Goal: Task Accomplishment & Management: Manage account settings

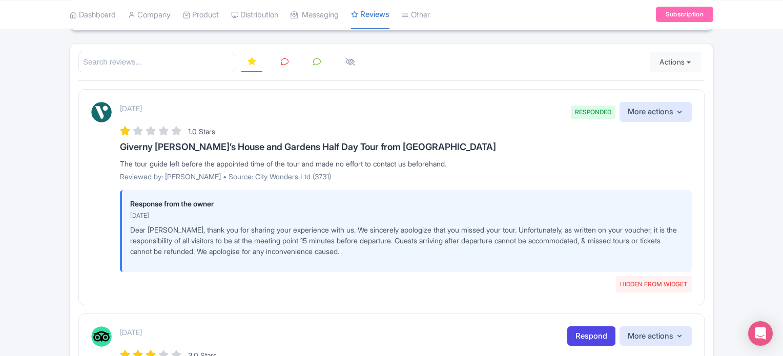
scroll to position [102, 0]
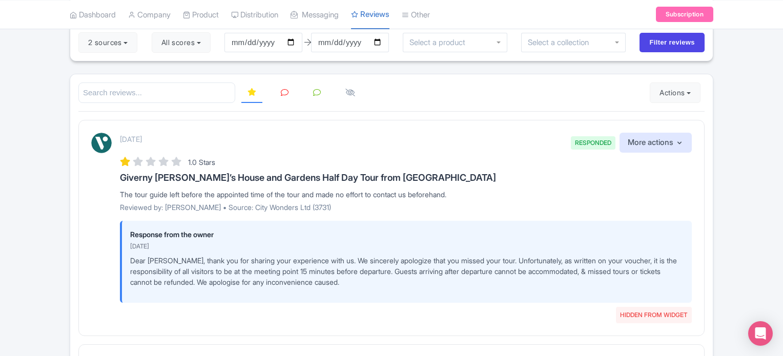
click at [285, 95] on icon at bounding box center [285, 93] width 8 height 8
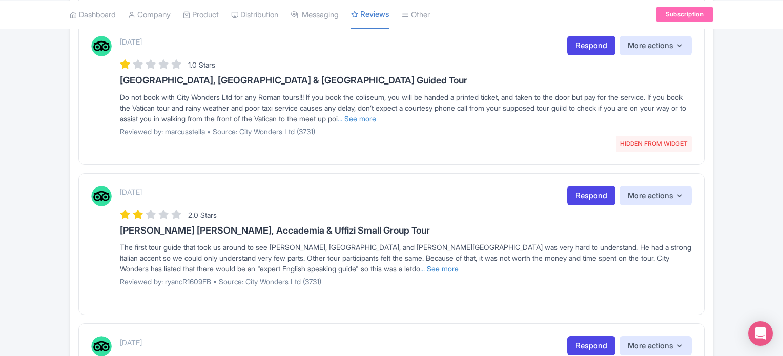
scroll to position [1411, 0]
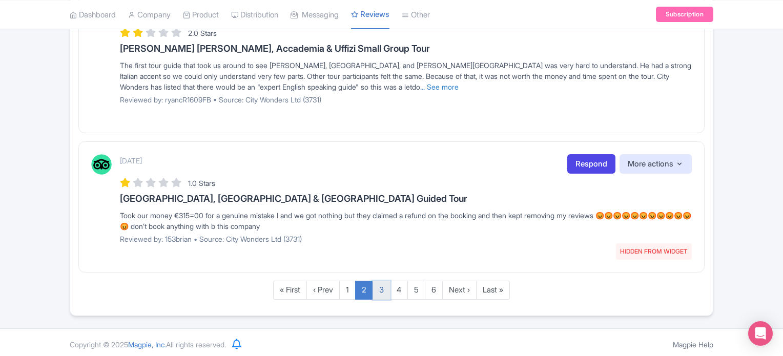
click at [385, 287] on link "3" at bounding box center [381, 290] width 18 height 19
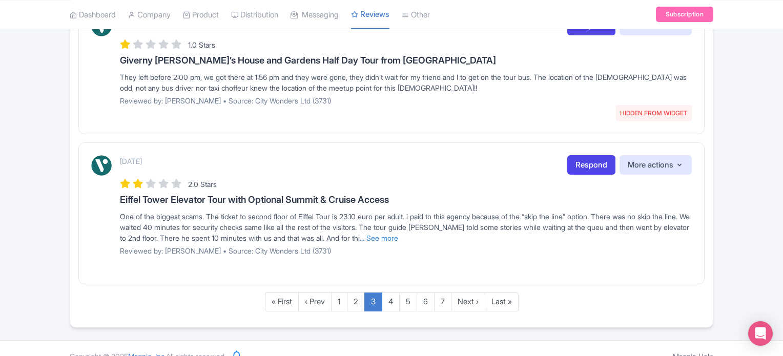
scroll to position [1390, 0]
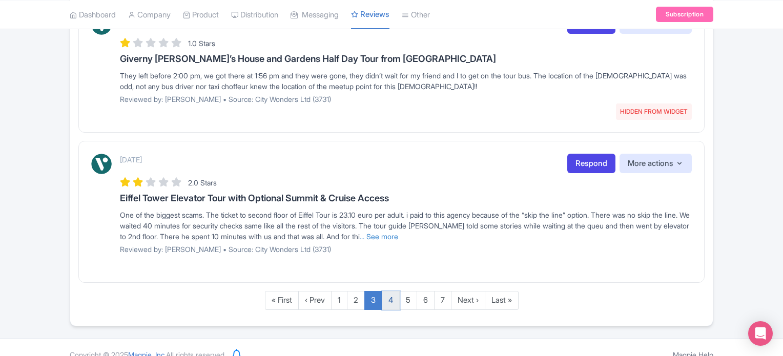
click at [396, 291] on link "4" at bounding box center [391, 300] width 18 height 19
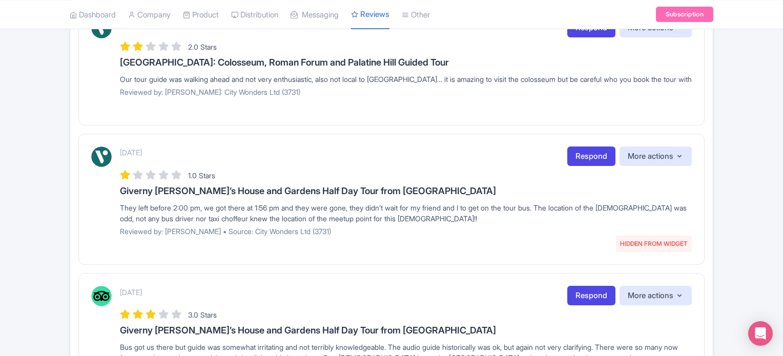
scroll to position [1357, 0]
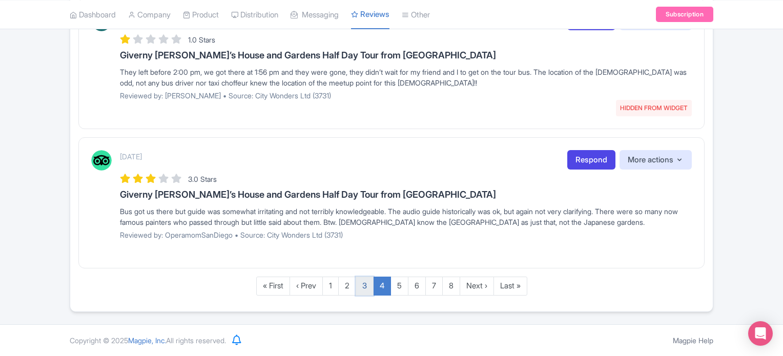
click at [360, 285] on link "3" at bounding box center [364, 286] width 18 height 19
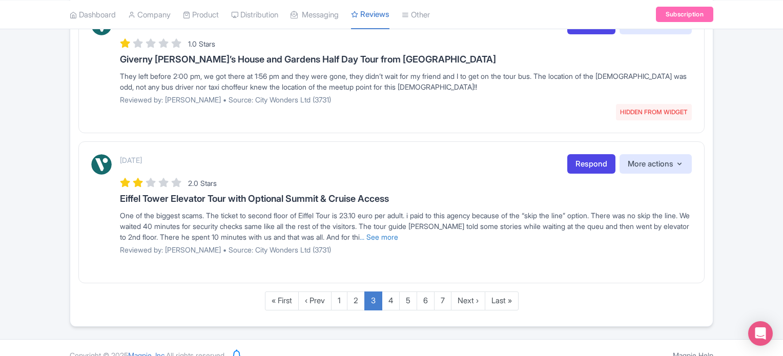
scroll to position [1390, 0]
click at [359, 291] on link "2" at bounding box center [356, 300] width 18 height 19
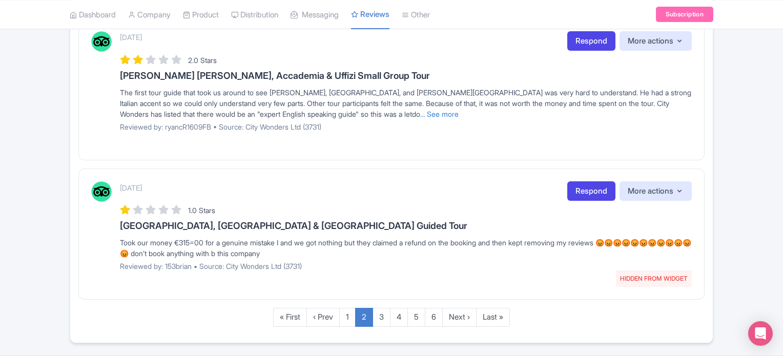
scroll to position [1411, 0]
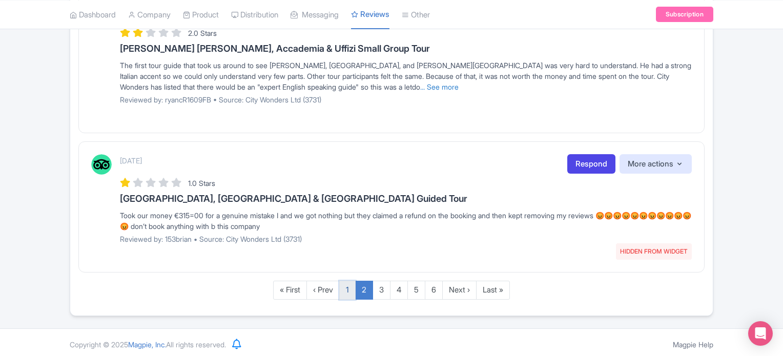
click at [350, 284] on link "1" at bounding box center [347, 290] width 16 height 19
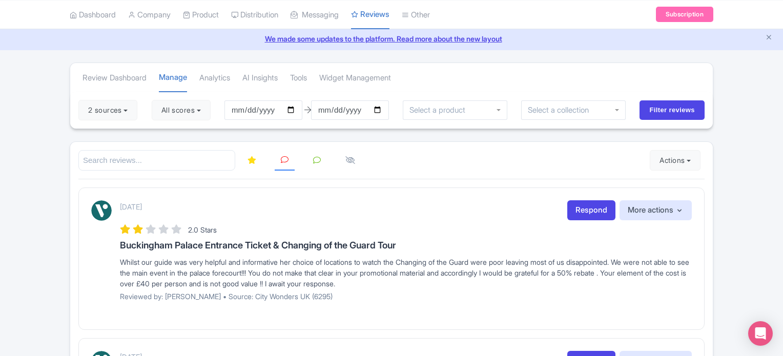
scroll to position [51, 0]
